Goal: Navigation & Orientation: Go to known website

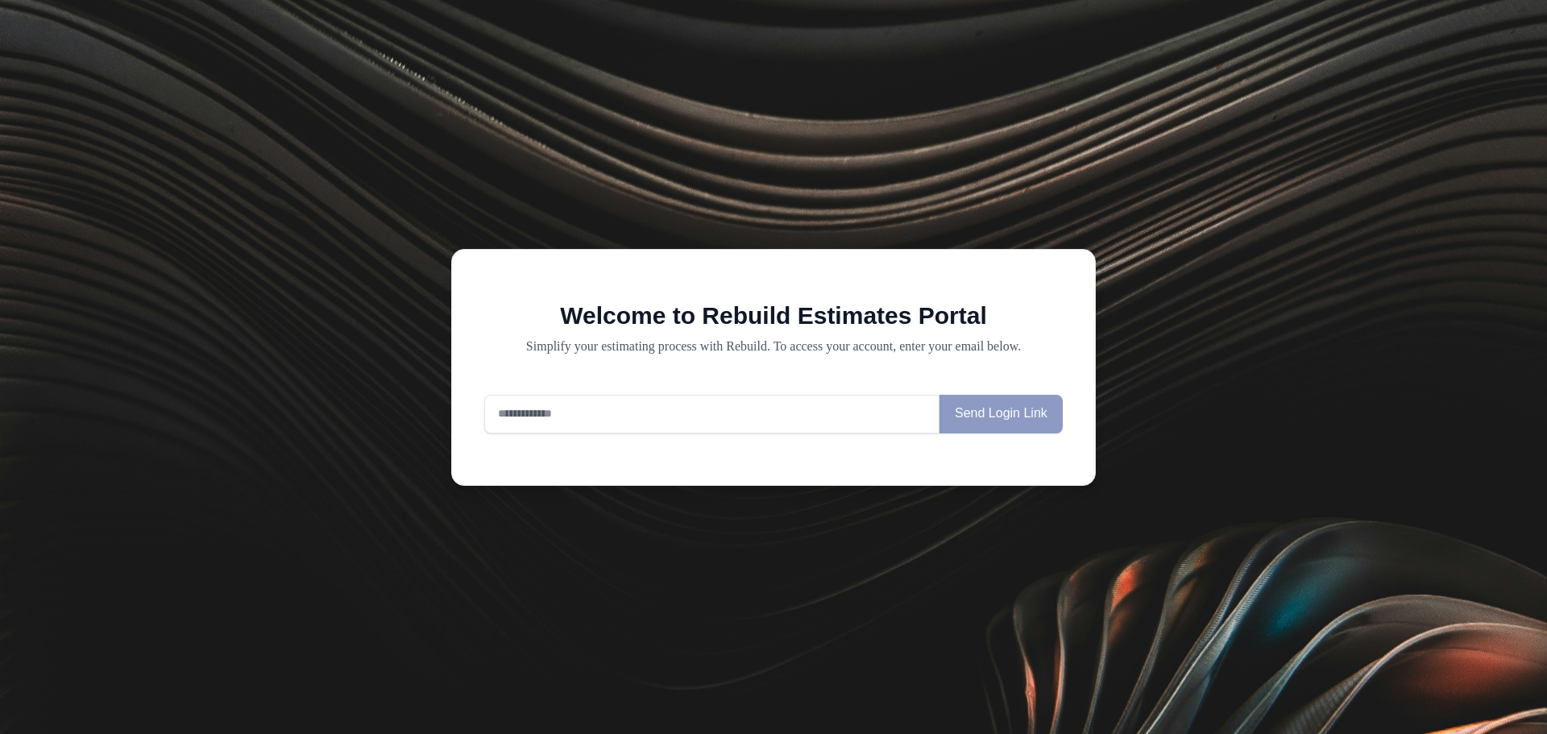
click at [752, 420] on input "email" at bounding box center [711, 414] width 455 height 39
type input "**********"
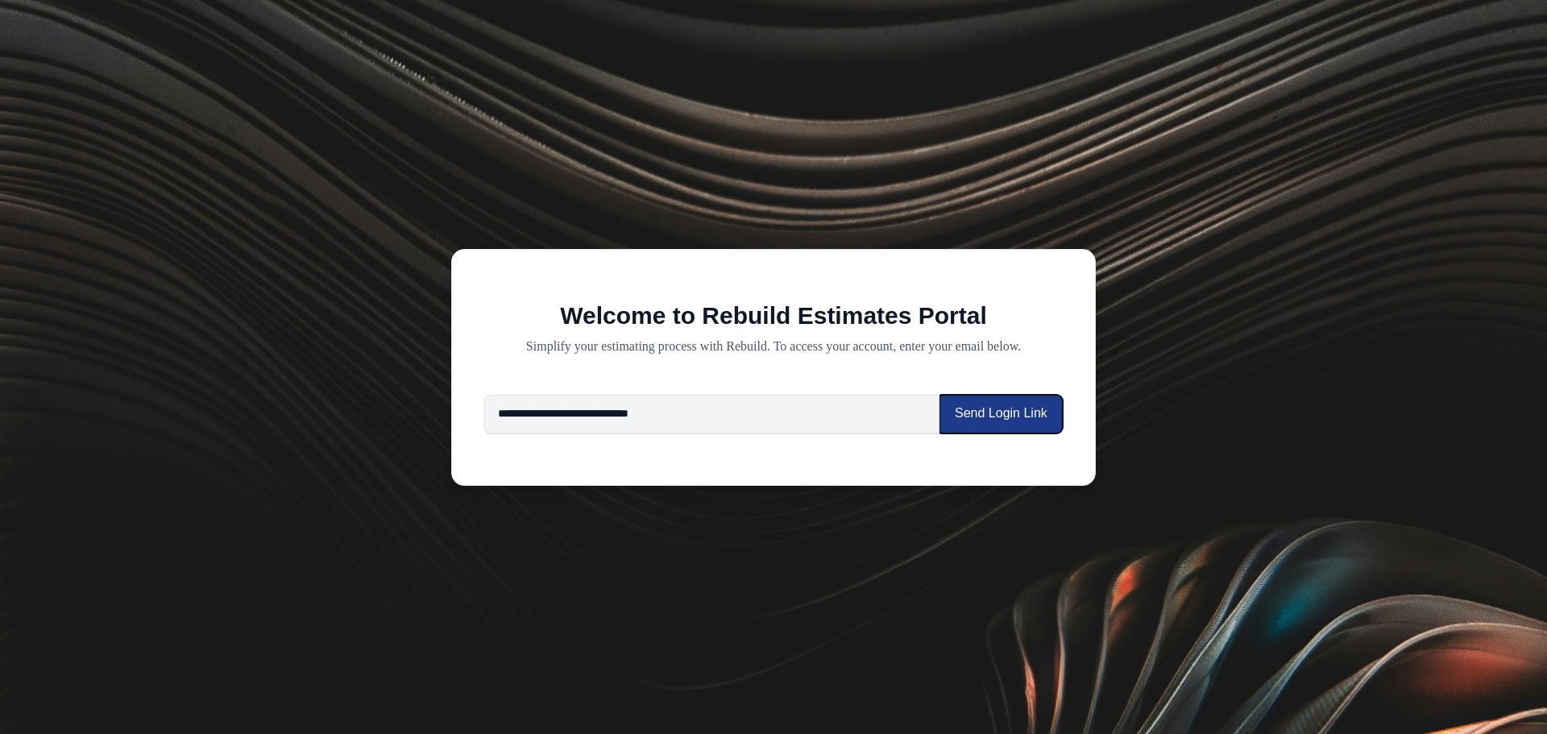
click at [1029, 411] on button "Send Login Link" at bounding box center [1000, 414] width 123 height 39
